Goal: Transaction & Acquisition: Purchase product/service

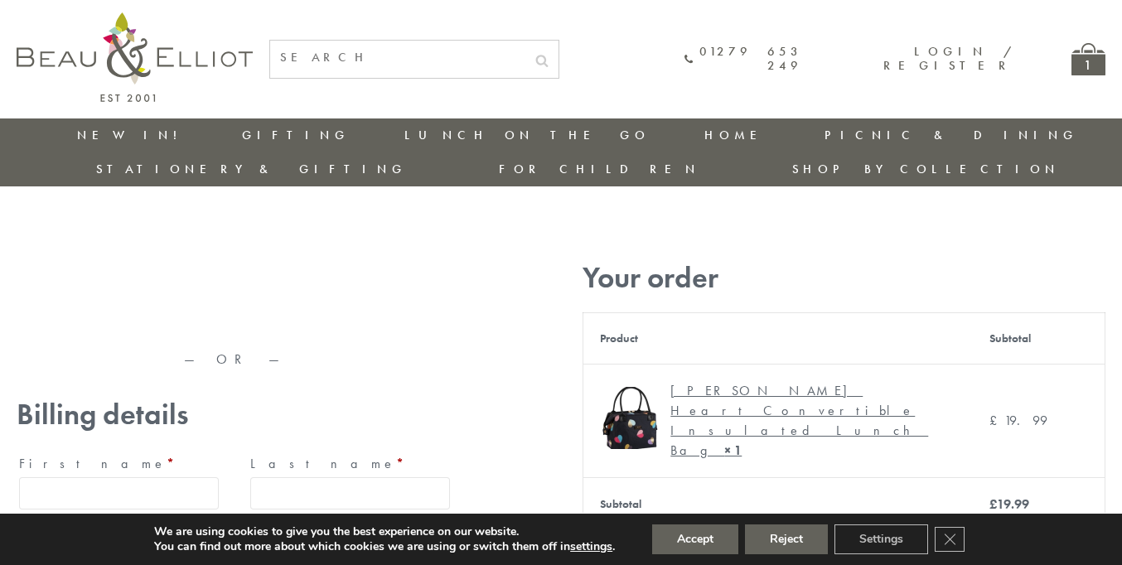
type input "[EMAIL_ADDRESS][DOMAIN_NAME]"
type input "[PERSON_NAME]"
type input "23, [GEOGRAPHIC_DATA], [GEOGRAPHIC_DATA]"
type input "[GEOGRAPHIC_DATA]"
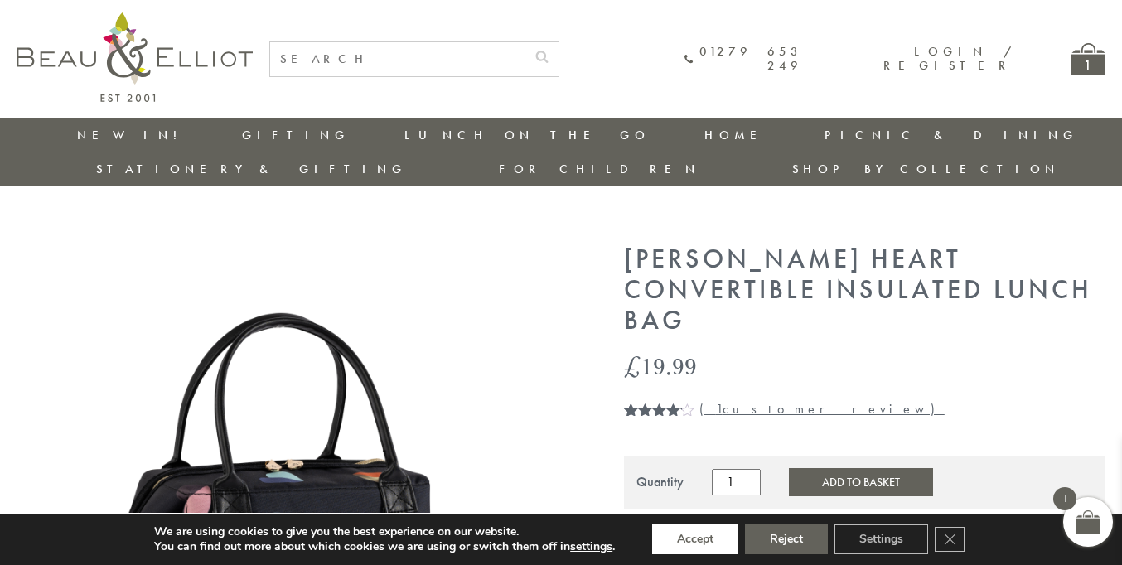
click at [696, 540] on button "Accept" at bounding box center [695, 540] width 86 height 30
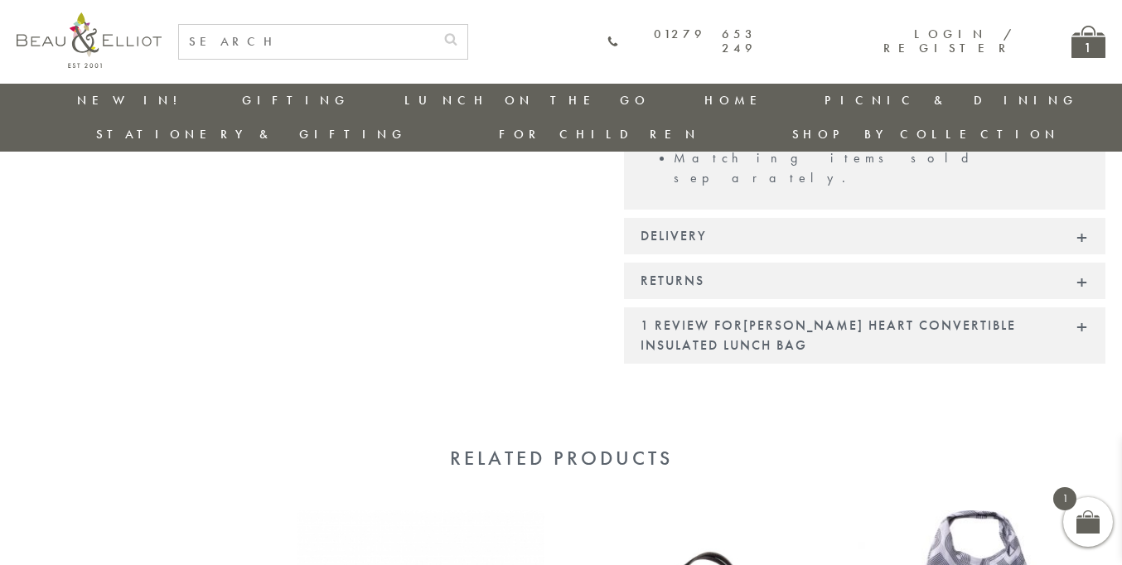
scroll to position [1636, 0]
